Goal: Use online tool/utility: Utilize a website feature to perform a specific function

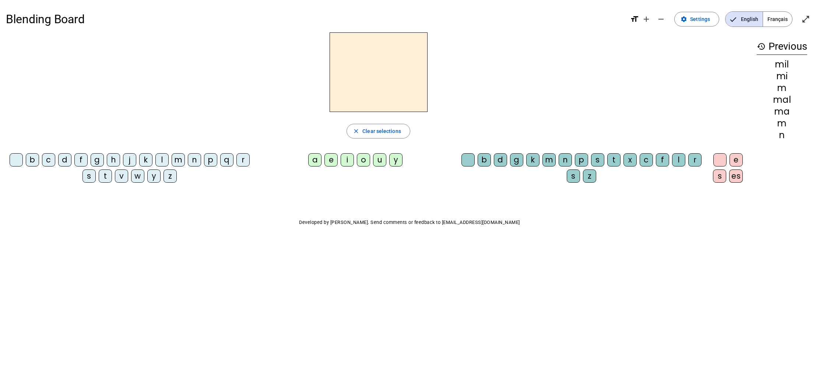
click at [70, 161] on div "d" at bounding box center [64, 159] width 13 height 13
click at [383, 164] on div "u" at bounding box center [379, 159] width 13 height 13
click at [371, 133] on span "Clear selections" at bounding box center [381, 131] width 39 height 9
click at [106, 179] on div "t" at bounding box center [105, 175] width 13 height 13
click at [378, 160] on div "u" at bounding box center [379, 159] width 13 height 13
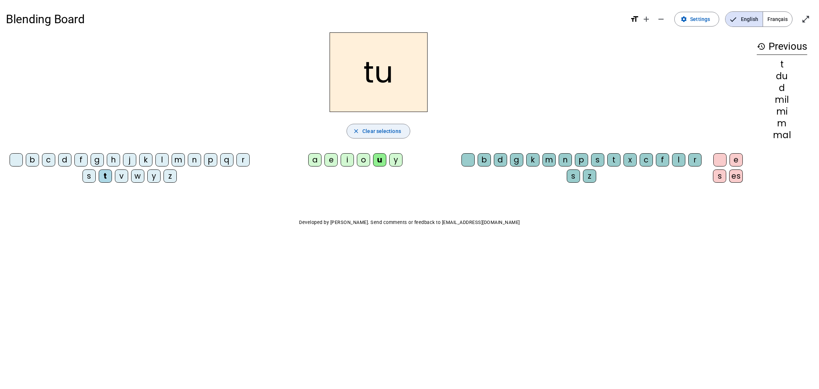
click at [373, 138] on span "button" at bounding box center [378, 131] width 63 height 18
click at [103, 175] on div "t" at bounding box center [105, 175] width 13 height 13
click at [309, 160] on div "a" at bounding box center [314, 159] width 13 height 13
click at [377, 130] on span "Clear selections" at bounding box center [381, 131] width 39 height 9
click at [378, 130] on span "Clear selections" at bounding box center [381, 131] width 39 height 9
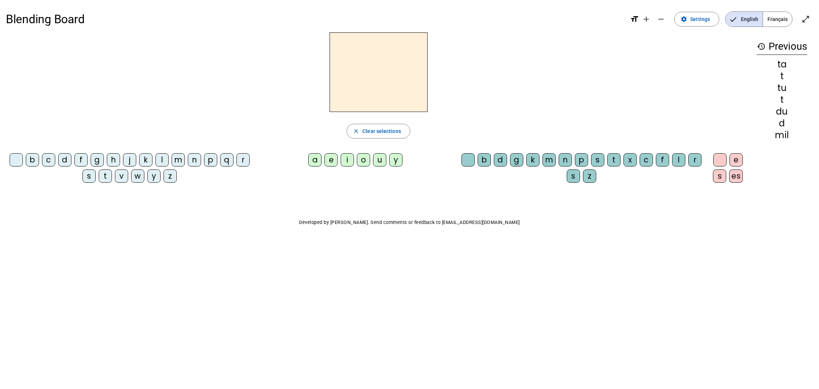
click at [104, 178] on div "t" at bounding box center [105, 175] width 13 height 13
click at [328, 160] on div "e" at bounding box center [331, 159] width 13 height 13
click at [388, 131] on span "Clear selections" at bounding box center [381, 131] width 39 height 9
click at [63, 163] on div "d" at bounding box center [64, 159] width 13 height 13
click at [329, 155] on div "a e i o u y" at bounding box center [357, 161] width 202 height 22
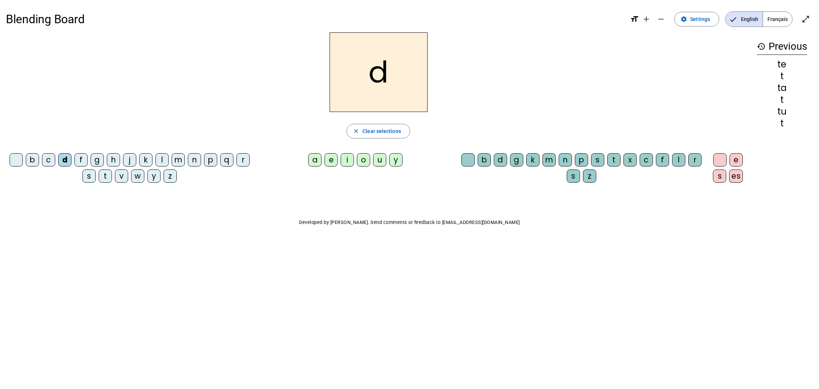
click at [333, 162] on div "e" at bounding box center [331, 159] width 13 height 13
click at [390, 135] on span "Clear selections" at bounding box center [381, 131] width 39 height 9
click at [133, 160] on div "j" at bounding box center [129, 159] width 13 height 13
click at [331, 160] on div "e" at bounding box center [331, 159] width 13 height 13
click at [371, 129] on span "Clear selections" at bounding box center [381, 131] width 39 height 9
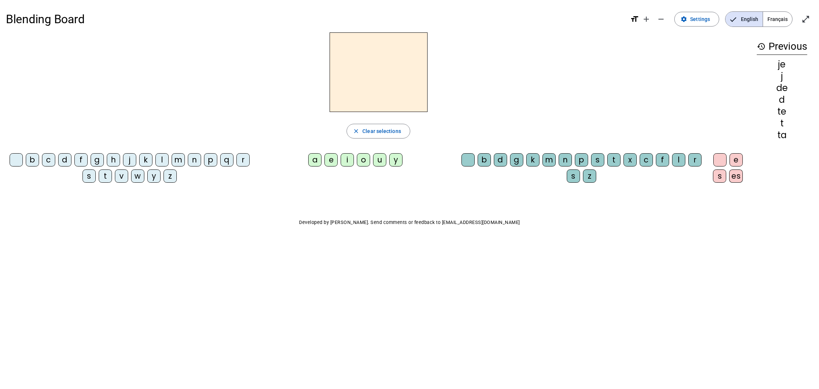
click at [177, 164] on div "m" at bounding box center [178, 159] width 13 height 13
click at [330, 163] on div "e" at bounding box center [331, 159] width 13 height 13
click at [385, 132] on span "Clear selections" at bounding box center [381, 131] width 39 height 9
click at [178, 161] on div "m" at bounding box center [178, 159] width 13 height 13
click at [312, 162] on div "a" at bounding box center [314, 159] width 13 height 13
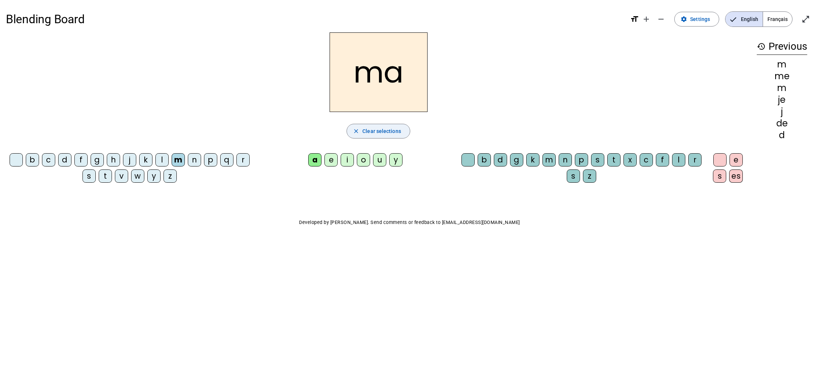
click at [381, 134] on span "Clear selections" at bounding box center [381, 131] width 39 height 9
click at [178, 161] on div "m" at bounding box center [178, 159] width 13 height 13
click at [314, 161] on div "a" at bounding box center [314, 159] width 13 height 13
click at [679, 160] on div "l" at bounding box center [678, 159] width 13 height 13
click at [385, 132] on span "Clear selections" at bounding box center [381, 131] width 39 height 9
